Goal: Task Accomplishment & Management: Check status

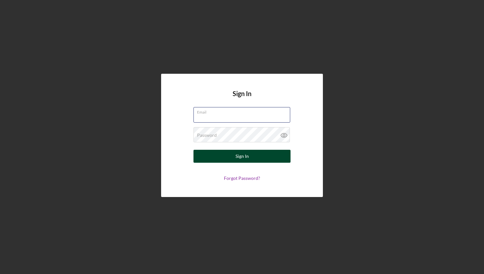
type input "[PERSON_NAME][EMAIL_ADDRESS][DOMAIN_NAME]"
click at [238, 157] on div "Sign In" at bounding box center [242, 156] width 13 height 13
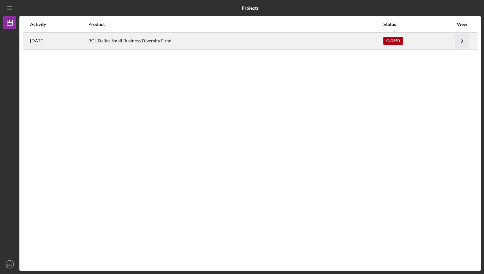
click at [461, 40] on icon "Icon/Navigate" at bounding box center [462, 41] width 15 height 15
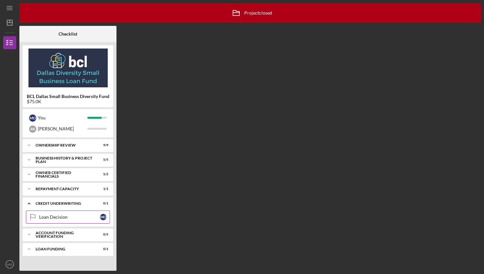
click at [62, 217] on div "Loan Decision" at bounding box center [69, 217] width 61 height 5
